Goal: Task Accomplishment & Management: Use online tool/utility

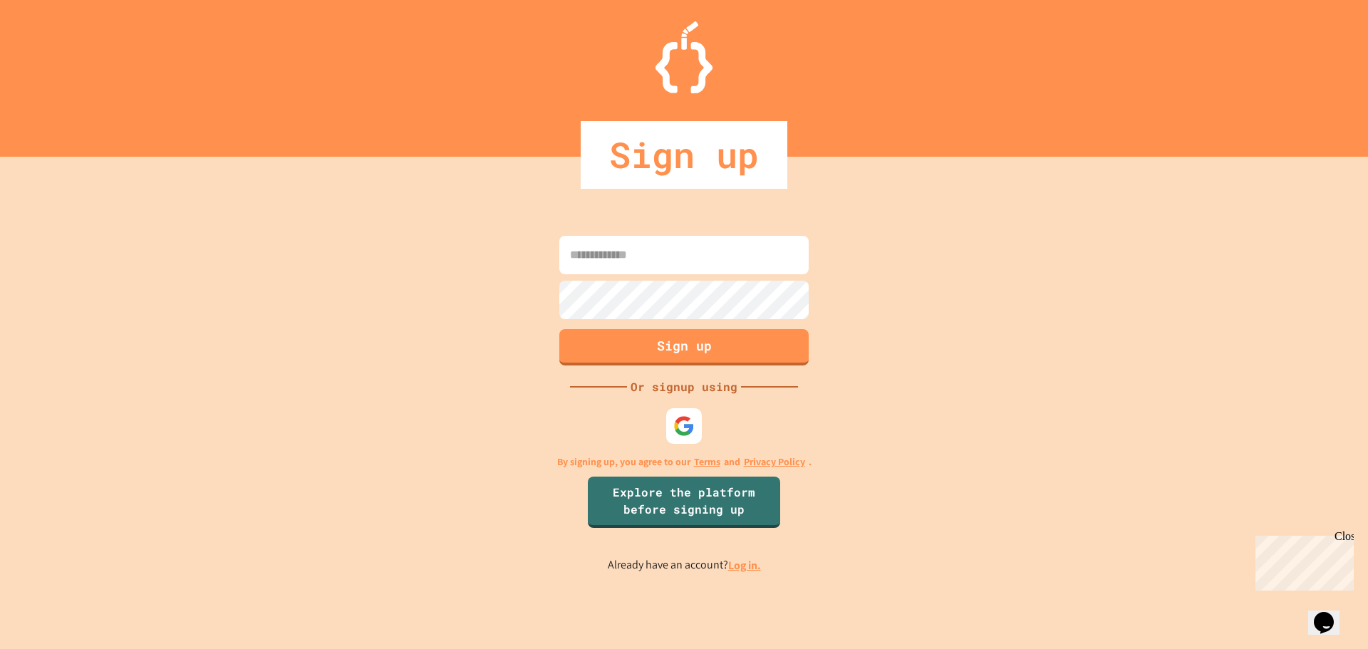
click at [697, 262] on input at bounding box center [683, 255] width 249 height 38
click at [686, 430] on img at bounding box center [685, 426] width 24 height 24
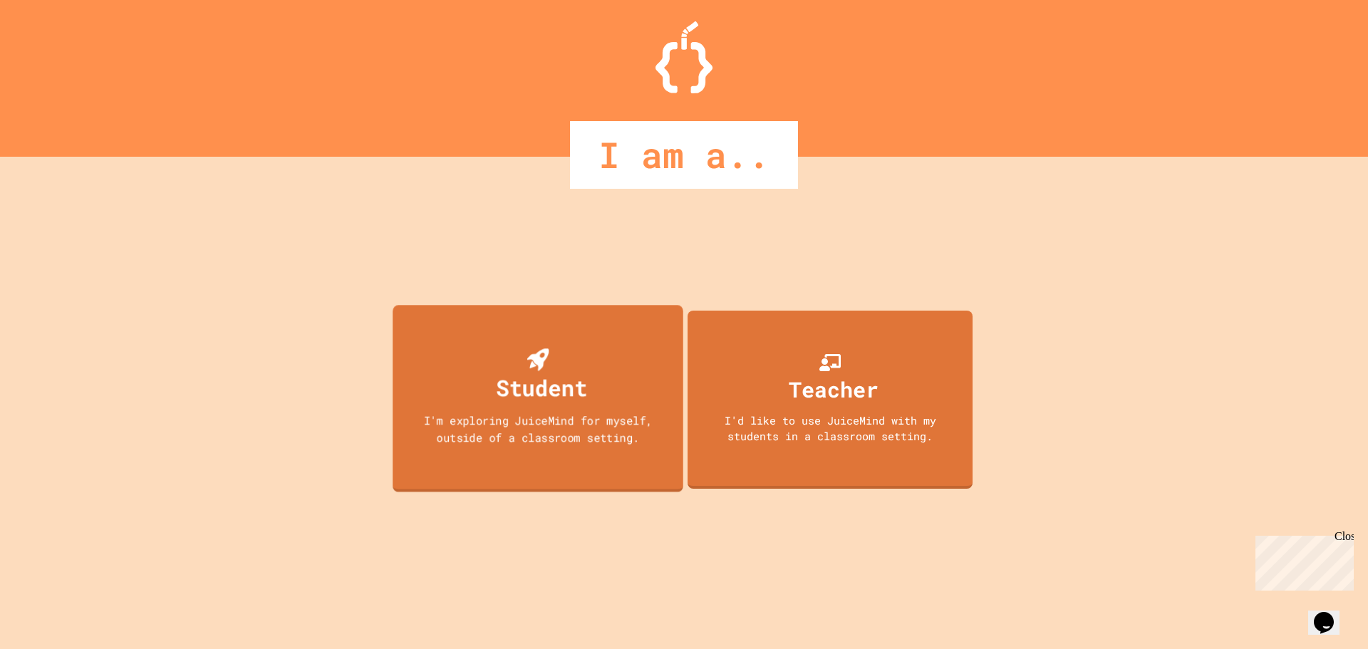
click at [545, 336] on div "Student I'm exploring JuiceMind for myself, outside of a classroom setting." at bounding box center [538, 398] width 291 height 187
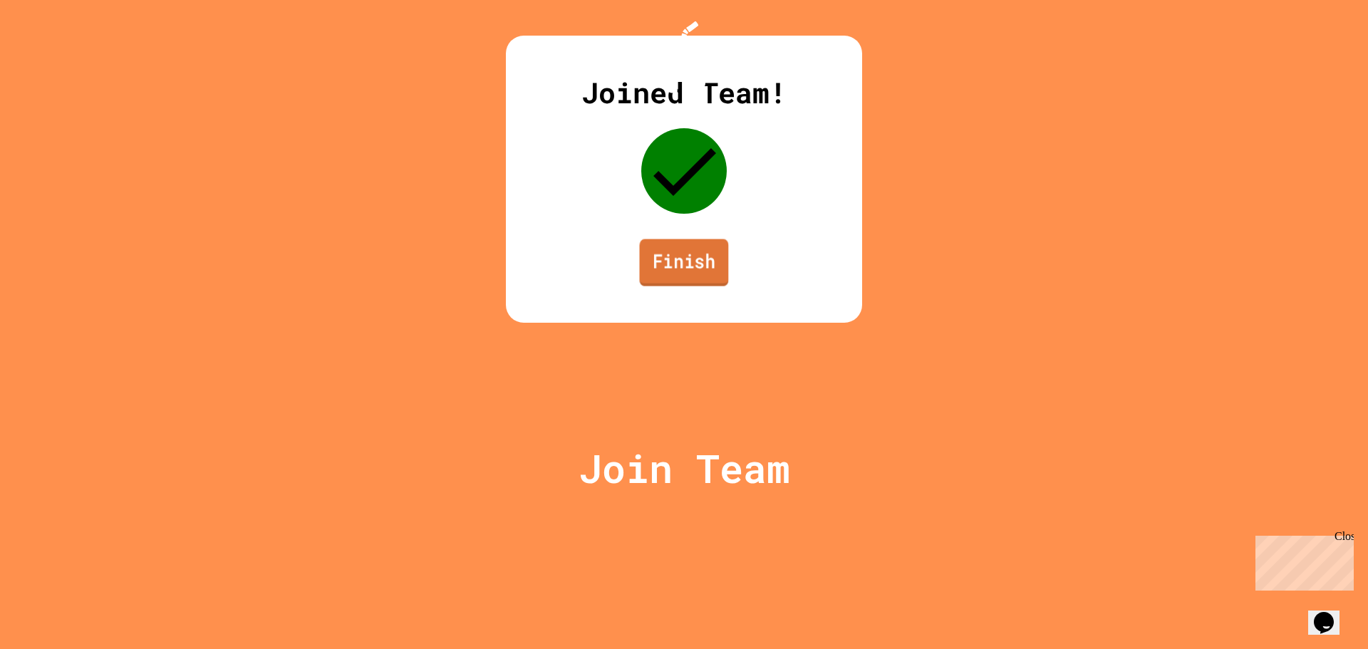
click at [698, 287] on link "Finish" at bounding box center [684, 262] width 89 height 47
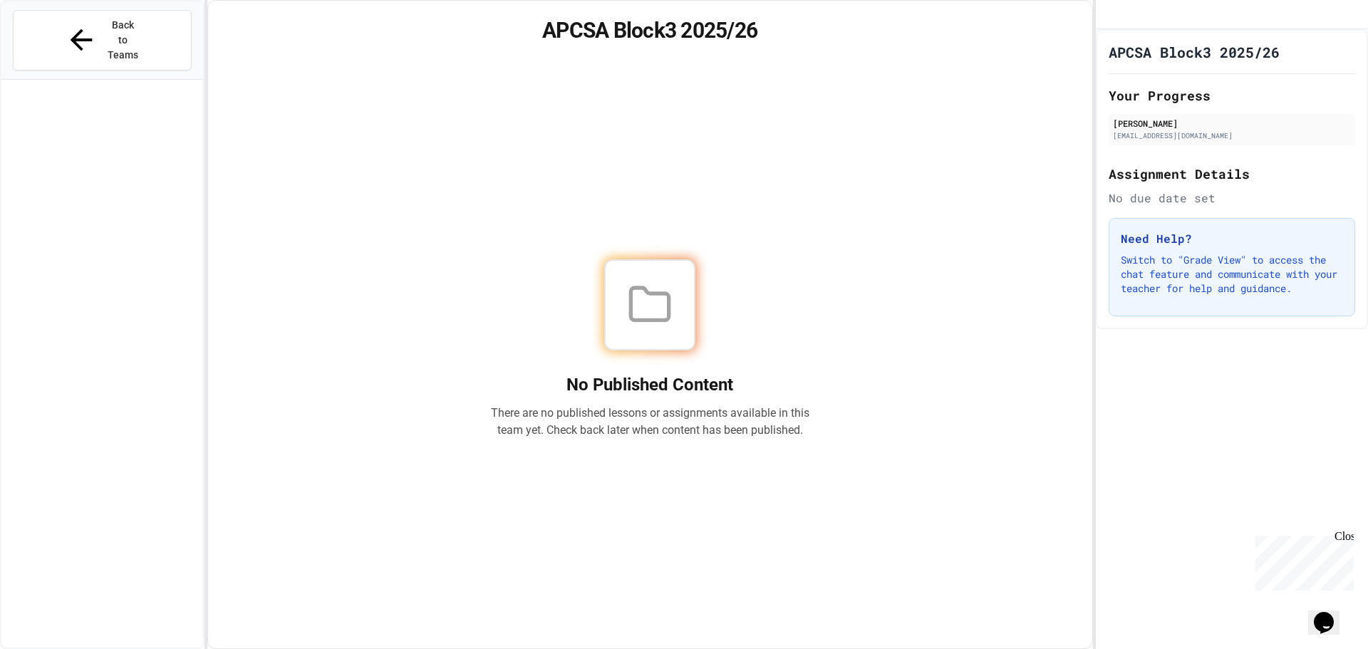
drag, startPoint x: 649, startPoint y: 303, endPoint x: 860, endPoint y: 187, distance: 241.1
click at [860, 187] on div "No Published Content There are no published lessons or assignments available in…" at bounding box center [650, 348] width 850 height 565
click at [106, 19] on span "Back to Teams" at bounding box center [122, 40] width 33 height 45
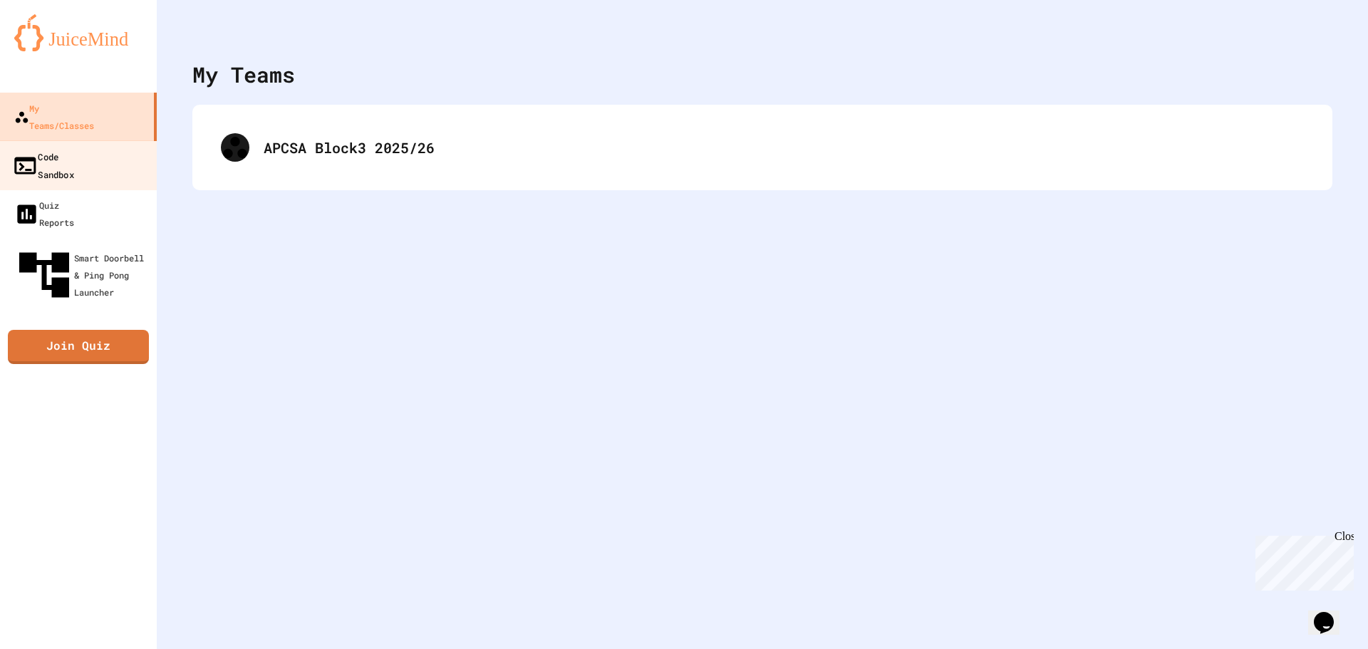
click at [83, 140] on link "Code Sandbox" at bounding box center [79, 165] width 162 height 50
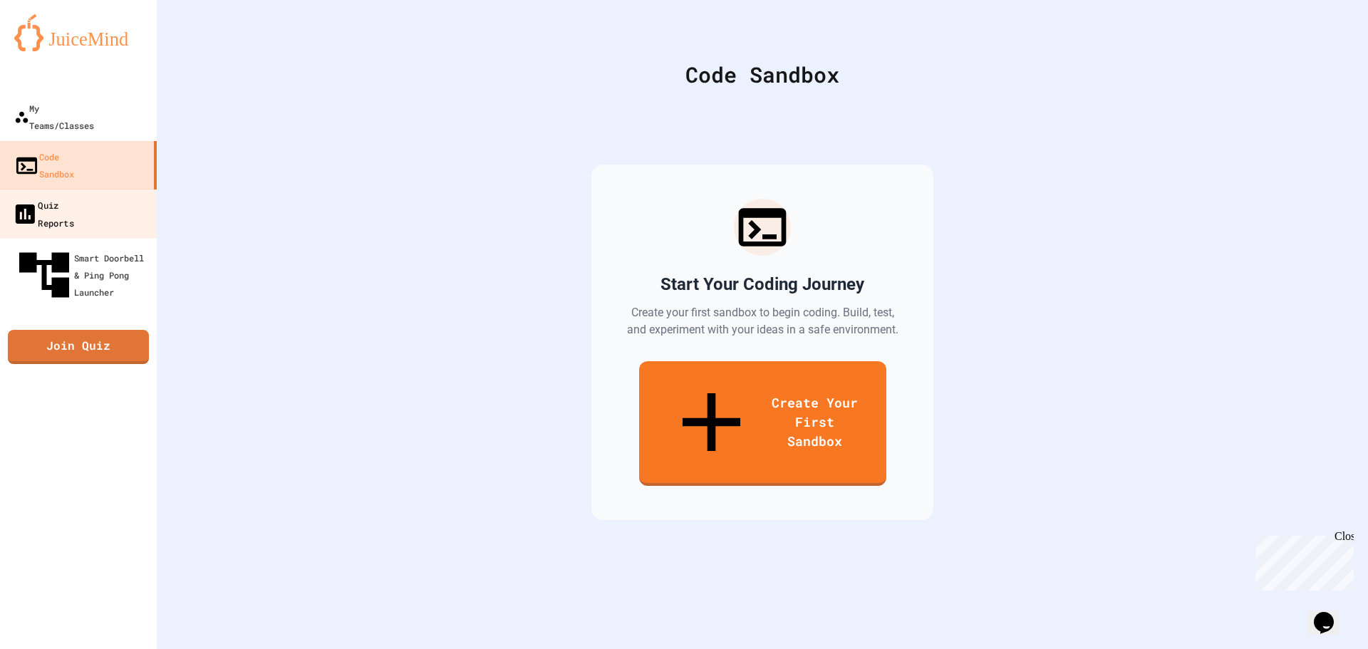
click at [74, 196] on div "Quiz Reports" at bounding box center [43, 213] width 62 height 35
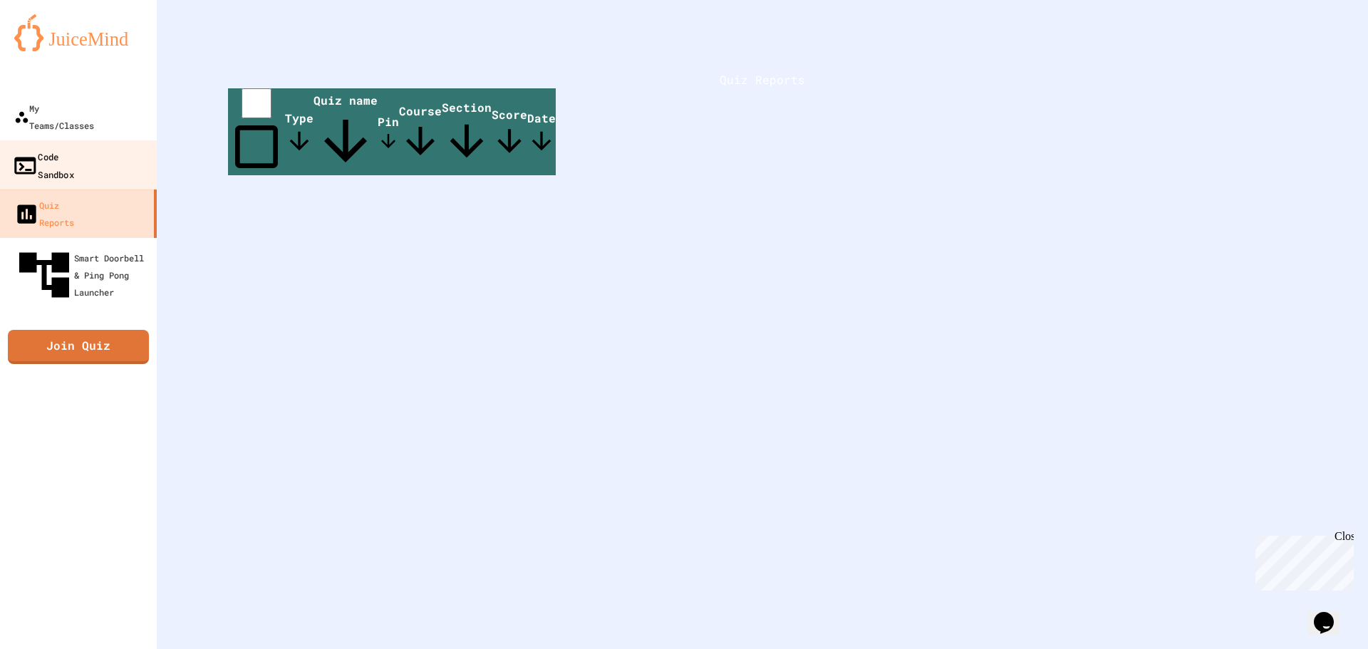
click at [114, 142] on link "Code Sandbox" at bounding box center [79, 165] width 162 height 50
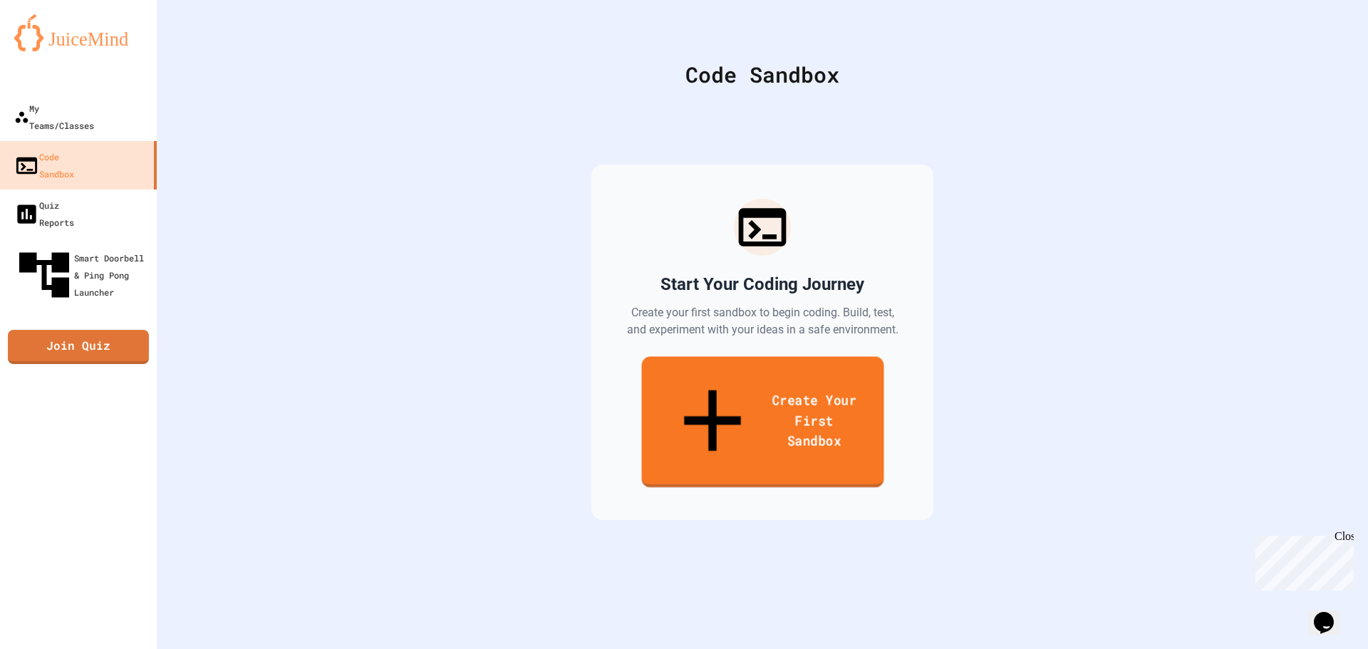
click at [786, 389] on link "Create Your First Sandbox" at bounding box center [762, 422] width 242 height 131
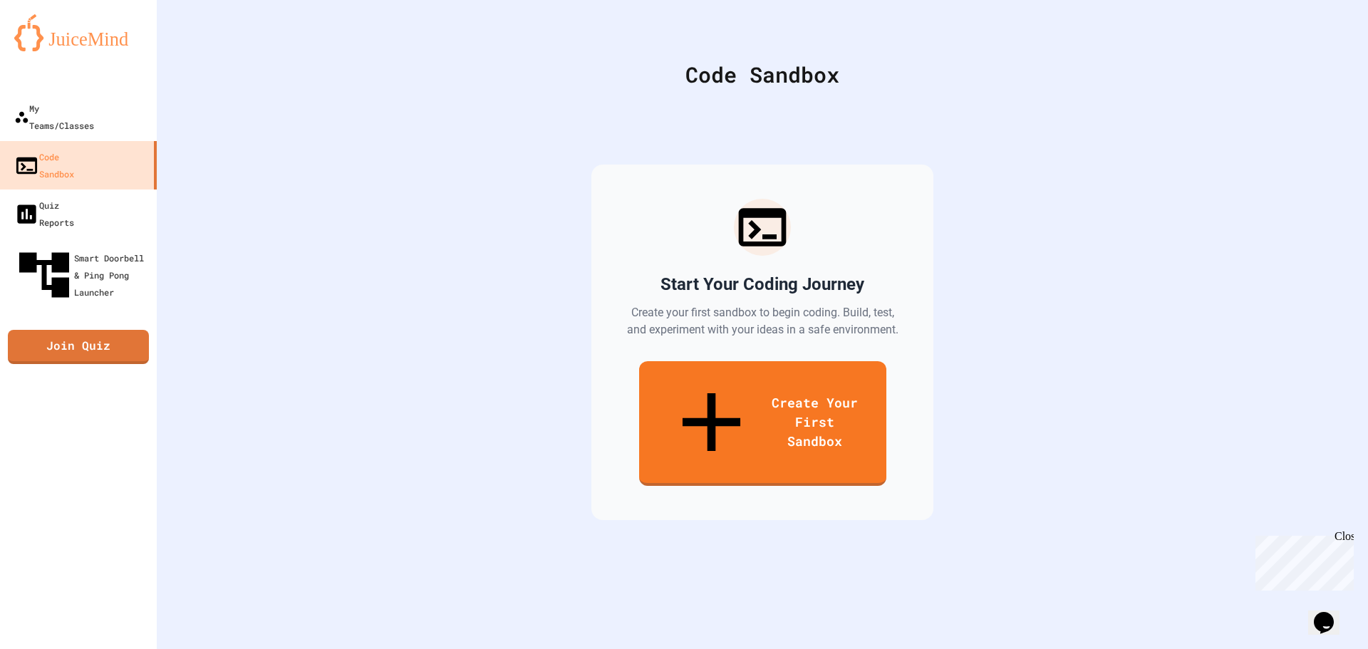
scroll to position [143, 0]
click at [85, 189] on link "Quiz Reports" at bounding box center [79, 214] width 162 height 50
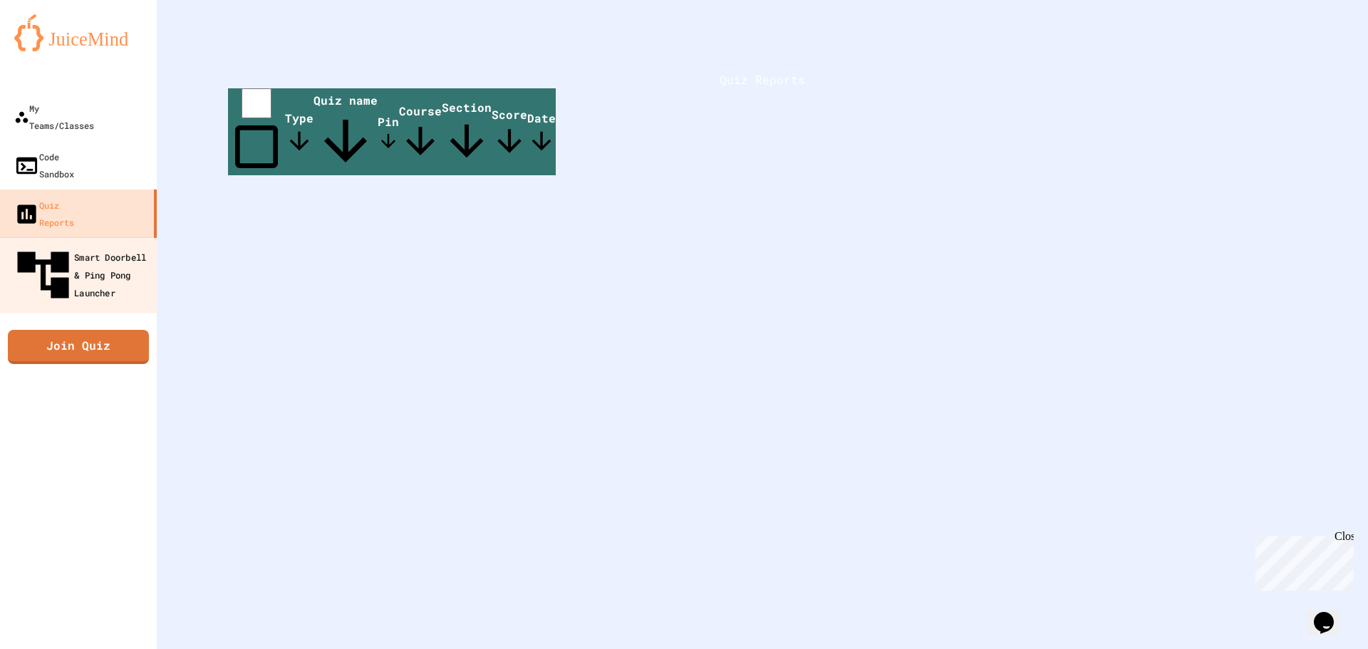
click at [78, 244] on div "Smart Doorbell & Ping Pong Launcher" at bounding box center [82, 275] width 141 height 62
